Goal: Use online tool/utility

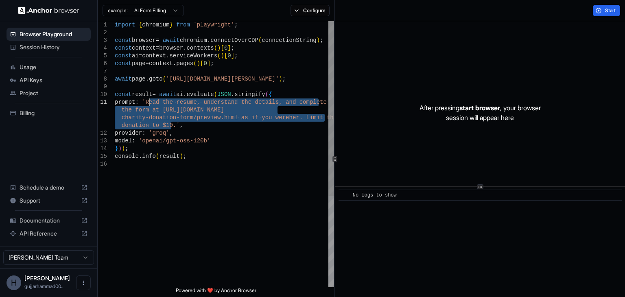
drag, startPoint x: 172, startPoint y: 125, endPoint x: 149, endPoint y: 103, distance: 31.7
click at [149, 103] on div "import { chromium } from 'playwright' ; const browser = await chromium . connec…" at bounding box center [224, 224] width 219 height 406
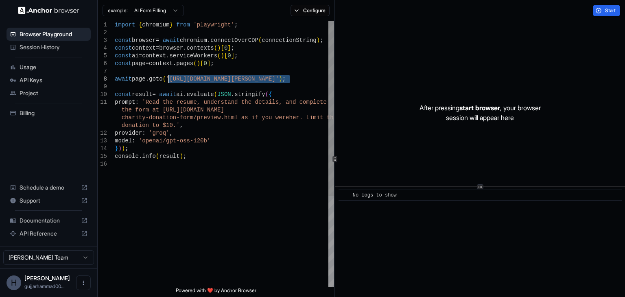
drag, startPoint x: 292, startPoint y: 79, endPoint x: 168, endPoint y: 79, distance: 123.4
click at [168, 79] on div "import { chromium } from 'playwright' ; const browser = await chromium . connec…" at bounding box center [224, 224] width 219 height 406
drag, startPoint x: 267, startPoint y: 80, endPoint x: 279, endPoint y: 87, distance: 13.7
click at [279, 87] on div "import { chromium } from 'playwright' ; const browser = await chromium . connec…" at bounding box center [224, 224] width 219 height 406
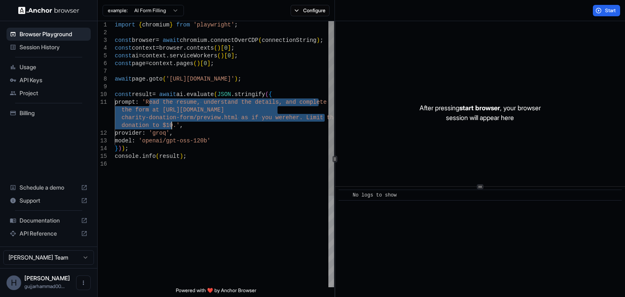
drag, startPoint x: 149, startPoint y: 101, endPoint x: 171, endPoint y: 128, distance: 34.7
click at [171, 128] on div "import { chromium } from 'playwright' ; const browser = await chromium . connec…" at bounding box center [224, 224] width 219 height 406
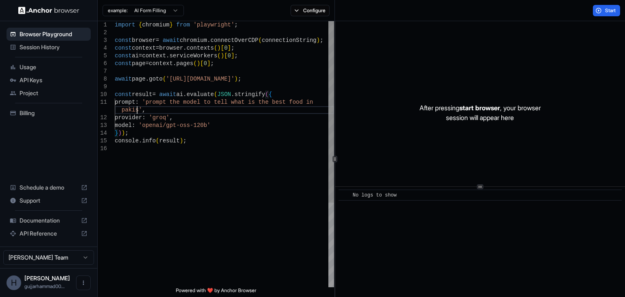
scroll to position [8, 0]
click at [614, 11] on span "Start" at bounding box center [610, 10] width 11 height 7
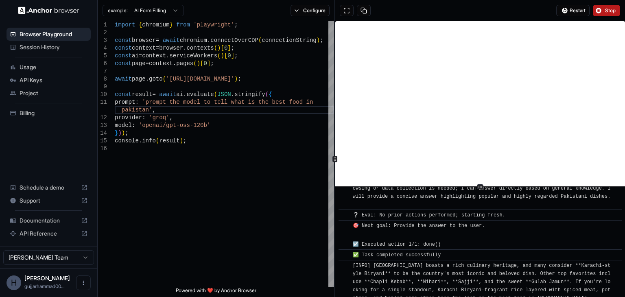
scroll to position [55, 0]
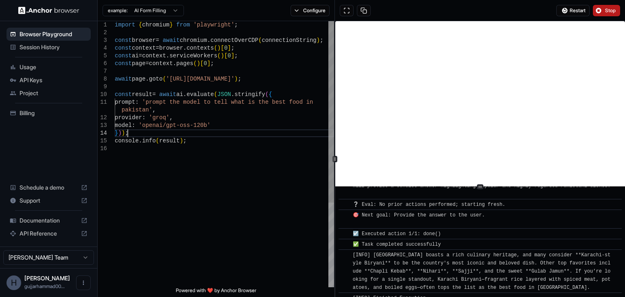
click at [214, 129] on div "import { chromium } from 'playwright' ; const browser = await chromium . connec…" at bounding box center [224, 216] width 219 height 390
drag, startPoint x: 267, startPoint y: 80, endPoint x: 168, endPoint y: 80, distance: 99.4
click at [168, 80] on div "import { chromium } from 'playwright' ; const browser = await chromium . connec…" at bounding box center [224, 216] width 219 height 390
click at [265, 78] on div "import { chromium } from 'playwright' ; const browser = await chromium . connec…" at bounding box center [224, 216] width 219 height 390
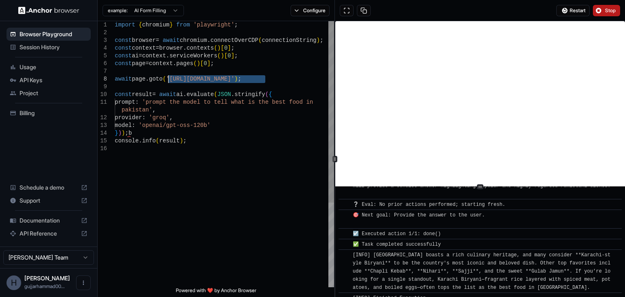
drag, startPoint x: 265, startPoint y: 78, endPoint x: 168, endPoint y: 77, distance: 96.9
click at [168, 77] on div "import { chromium } from 'playwright' ; const browser = await chromium . connec…" at bounding box center [224, 216] width 219 height 390
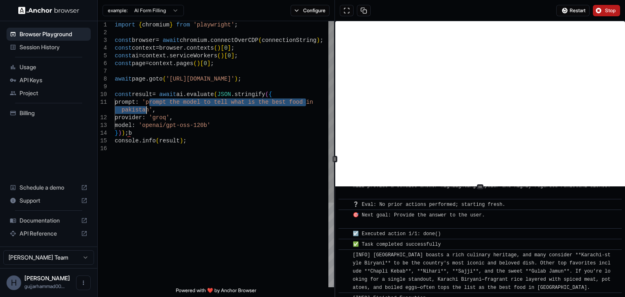
drag, startPoint x: 149, startPoint y: 101, endPoint x: 146, endPoint y: 110, distance: 8.9
click at [146, 110] on div "import { chromium } from 'playwright' ; const browser = await chromium . connec…" at bounding box center [224, 216] width 219 height 390
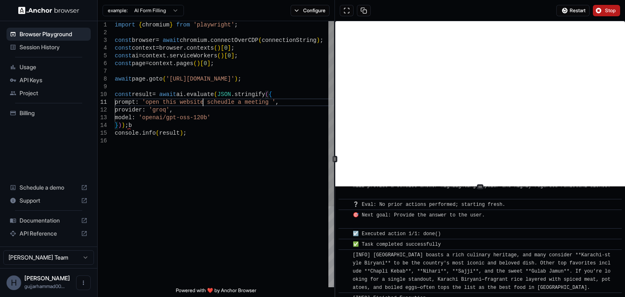
click at [203, 101] on div "import { chromium } from 'playwright' ; const browser = await chromium . connec…" at bounding box center [224, 212] width 219 height 382
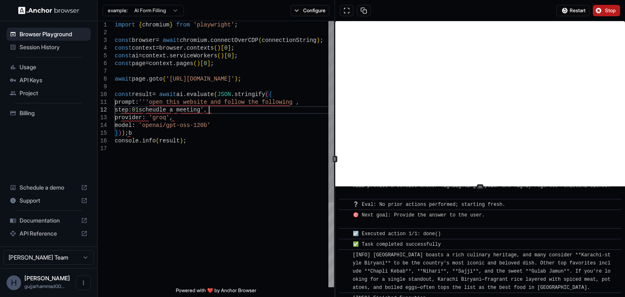
click at [210, 109] on div "import { chromium } from 'playwright' ; const browser = await chromium . connec…" at bounding box center [224, 216] width 219 height 390
click at [120, 110] on div "import { chromium } from 'playwright' ; const browser = await chromium . connec…" at bounding box center [224, 216] width 219 height 390
type textarea "**********"
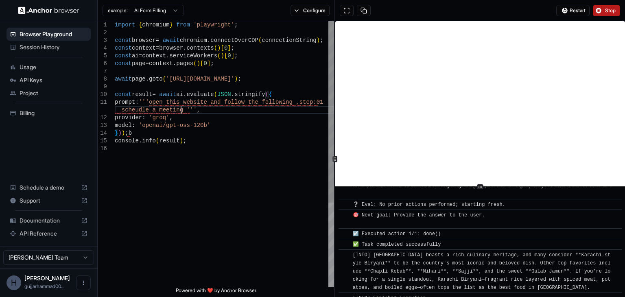
click at [180, 109] on div "import { chromium } from 'playwright' ; const browser = await chromium . connec…" at bounding box center [224, 216] width 219 height 390
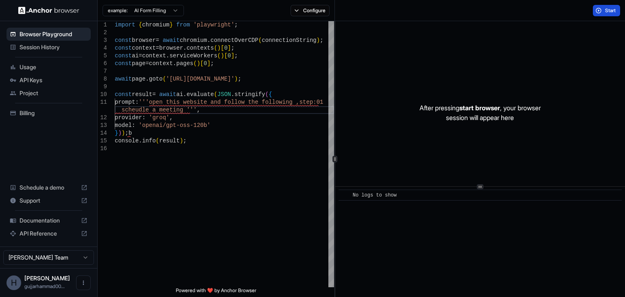
scroll to position [0, 0]
